Goal: Transaction & Acquisition: Purchase product/service

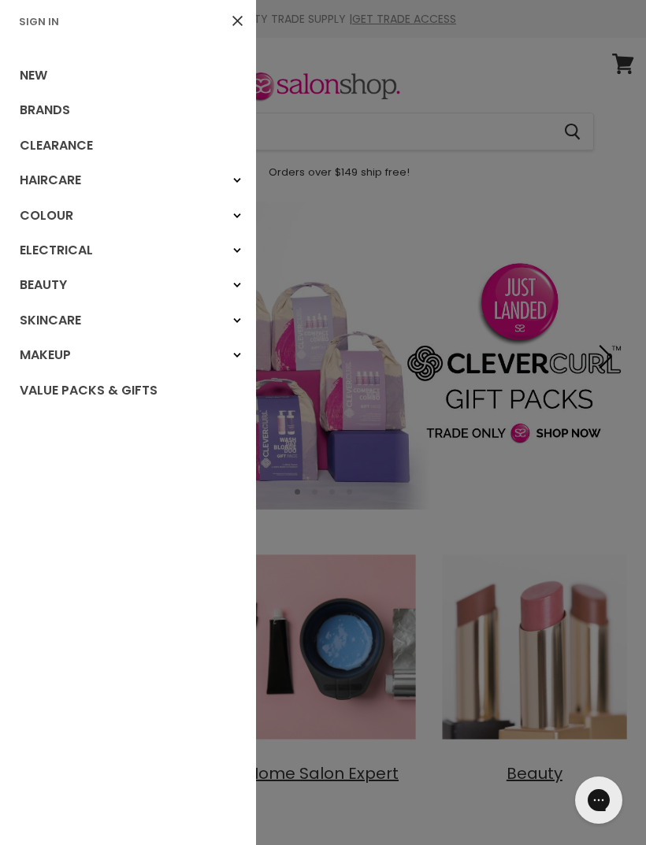
click at [55, 24] on link "Sign In" at bounding box center [39, 21] width 53 height 15
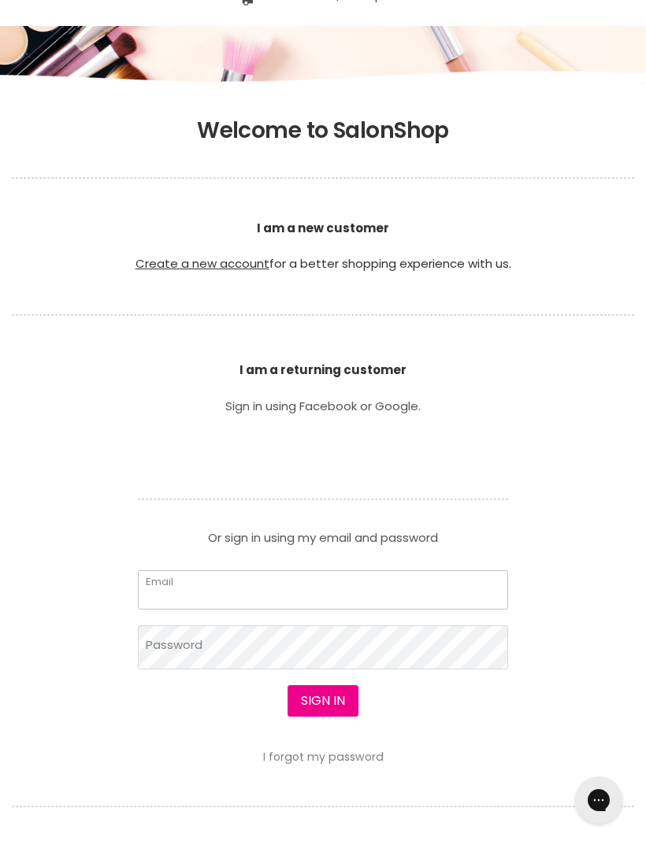
click at [244, 585] on input "Email" at bounding box center [323, 589] width 370 height 39
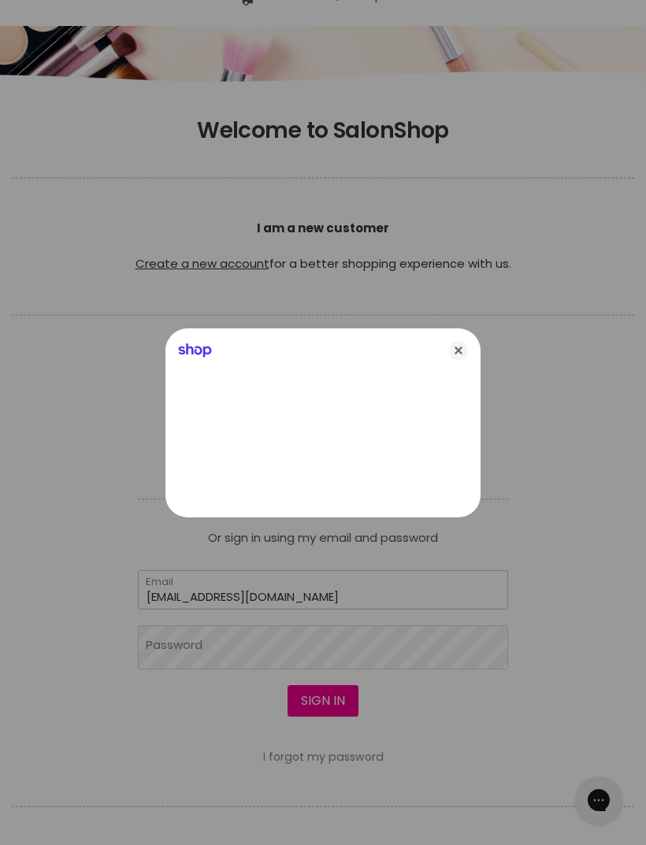
type input "kellieaboyd@outlook.com"
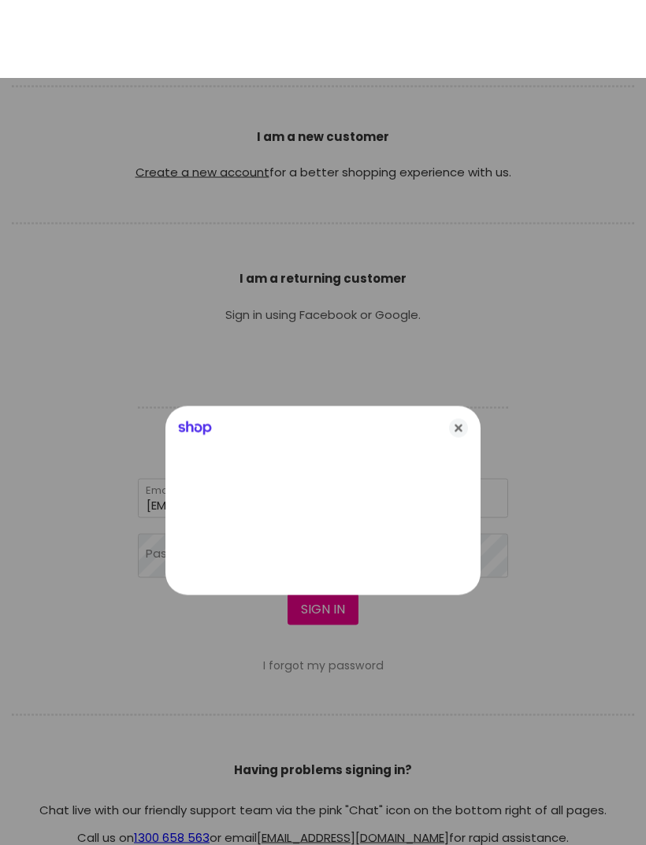
scroll to position [344, 0]
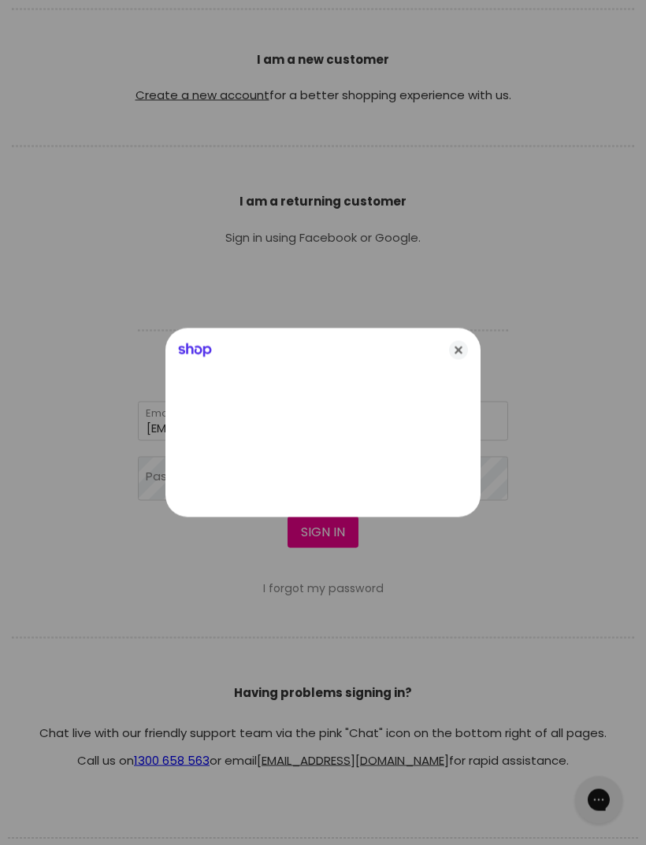
click at [455, 360] on icon "Close" at bounding box center [458, 350] width 19 height 19
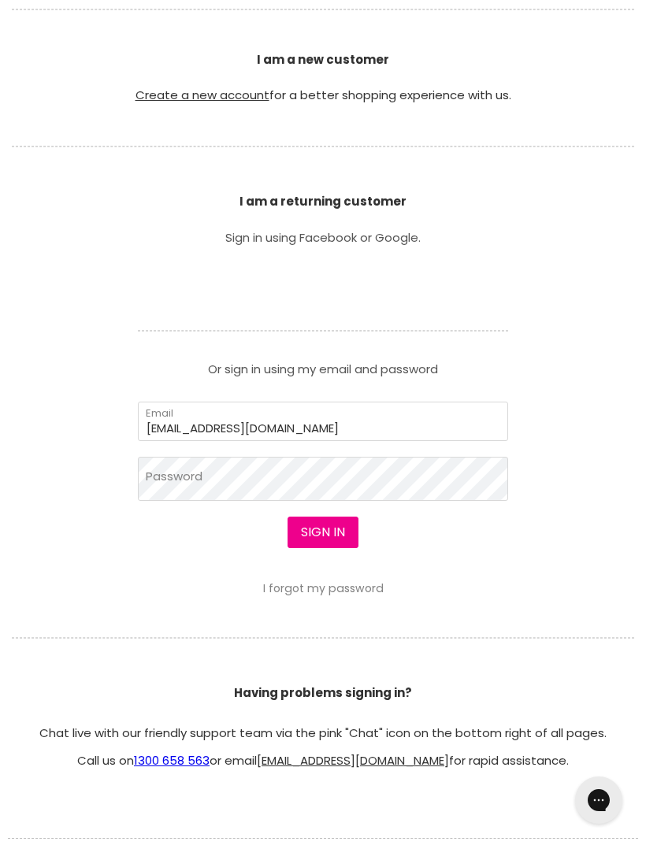
click at [328, 527] on button "Sign in" at bounding box center [323, 533] width 71 height 32
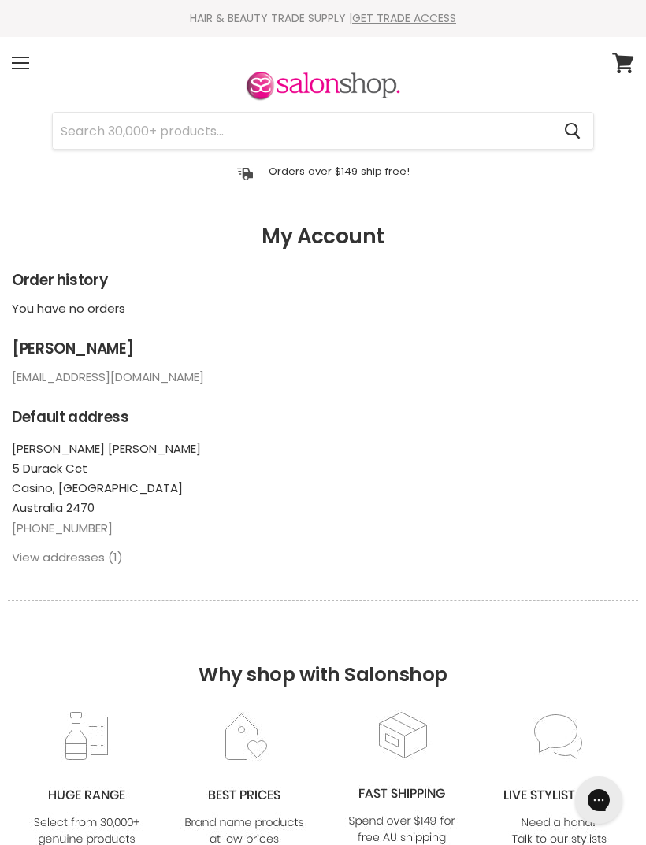
click at [27, 62] on span at bounding box center [20, 63] width 17 height 2
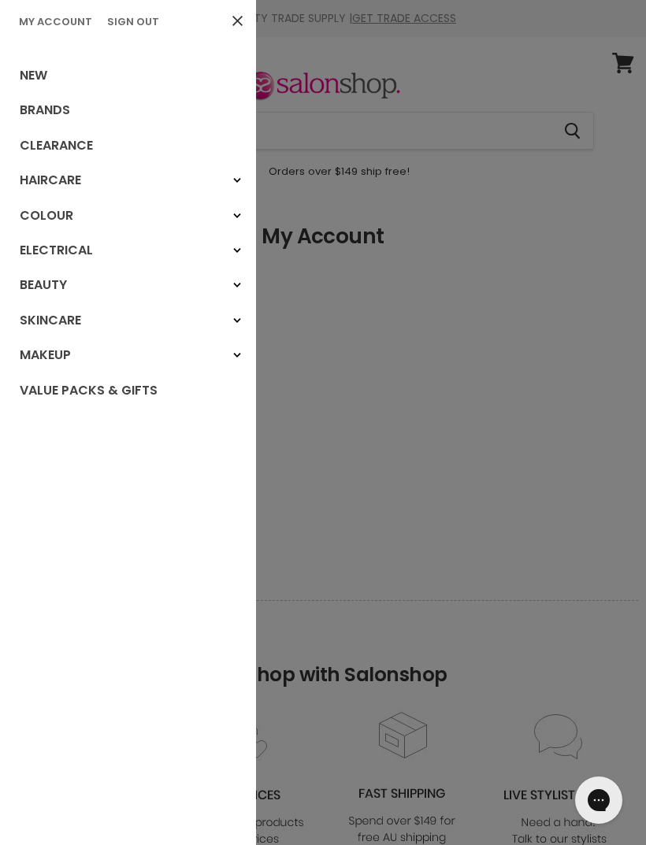
click at [58, 106] on link "Brands" at bounding box center [128, 110] width 256 height 35
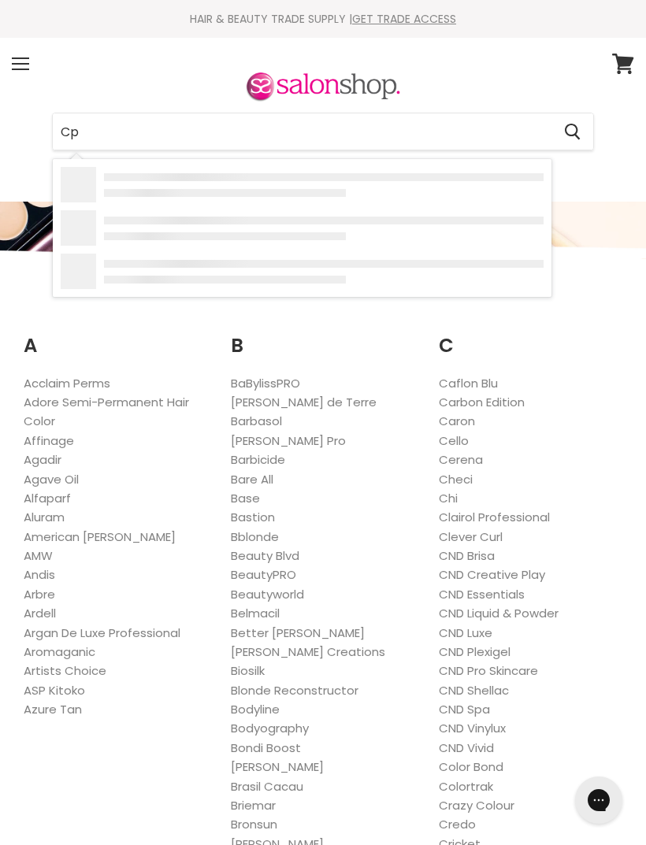
type input "Cpr"
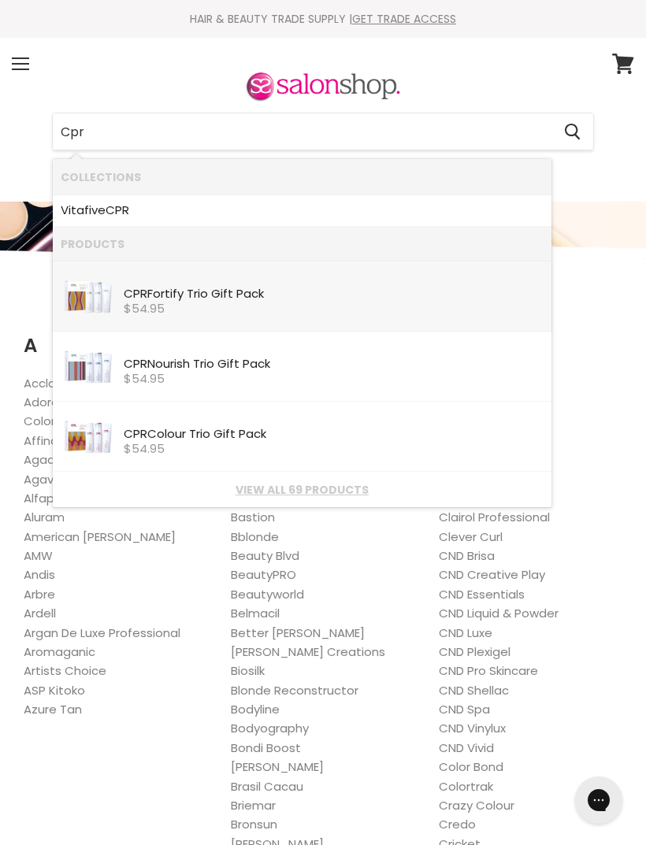
click at [243, 292] on div "CPR Fortify Trio Gift Pack" at bounding box center [334, 296] width 420 height 16
